Goal: Find specific page/section: Find specific page/section

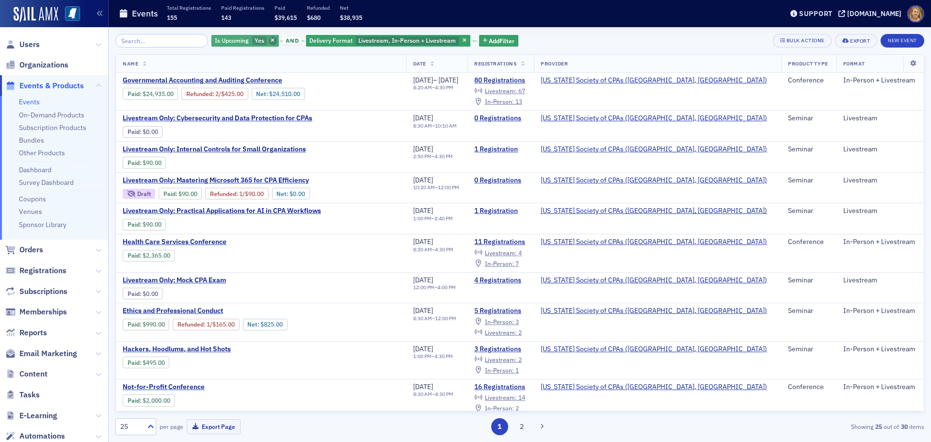
click at [271, 38] on icon "button" at bounding box center [273, 40] width 4 height 5
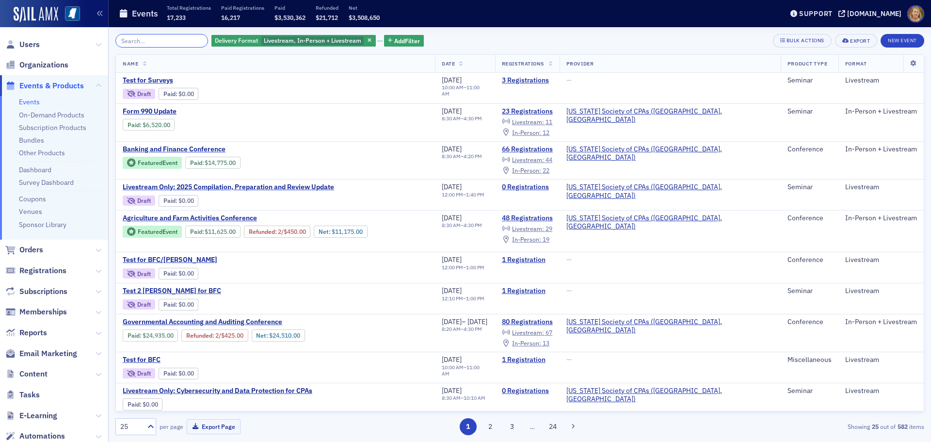
click at [187, 41] on input "search" at bounding box center [161, 41] width 93 height 14
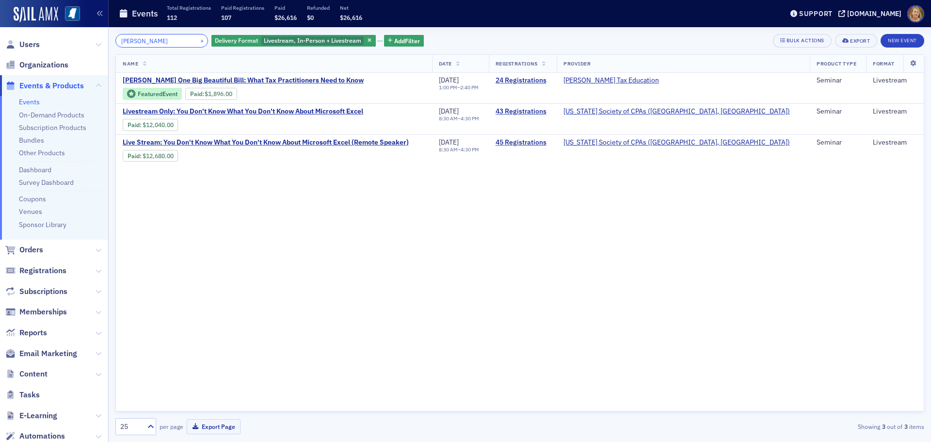
type input "[PERSON_NAME]"
